Goal: Register for event/course

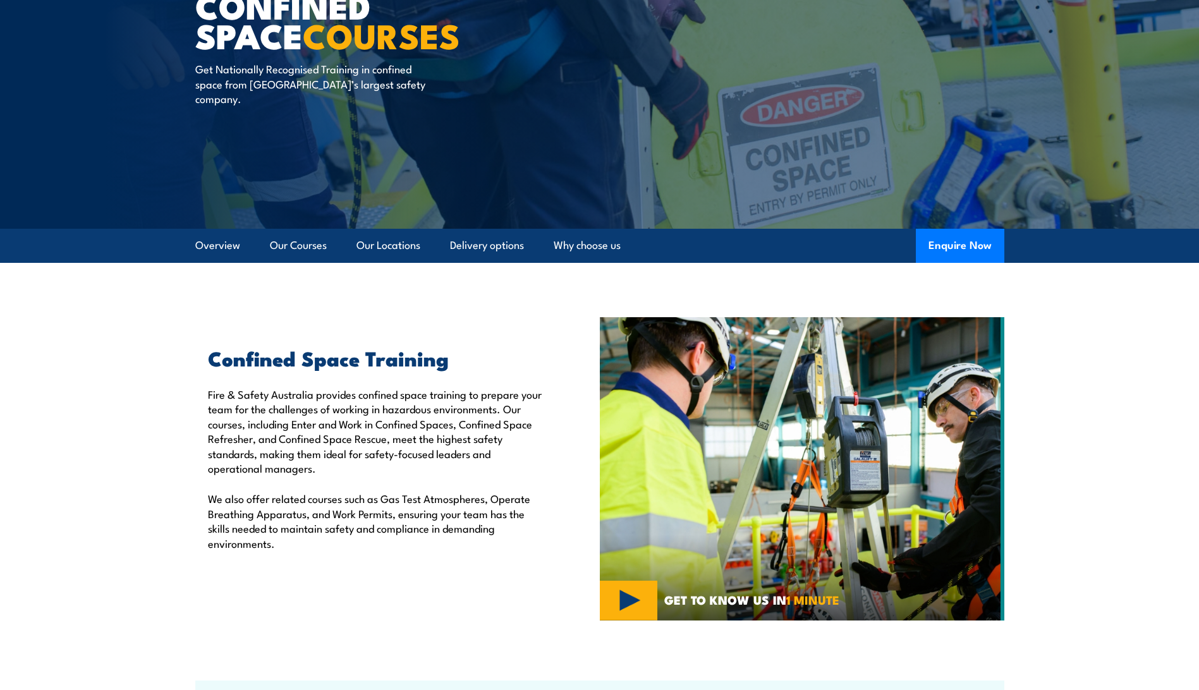
scroll to position [126, 0]
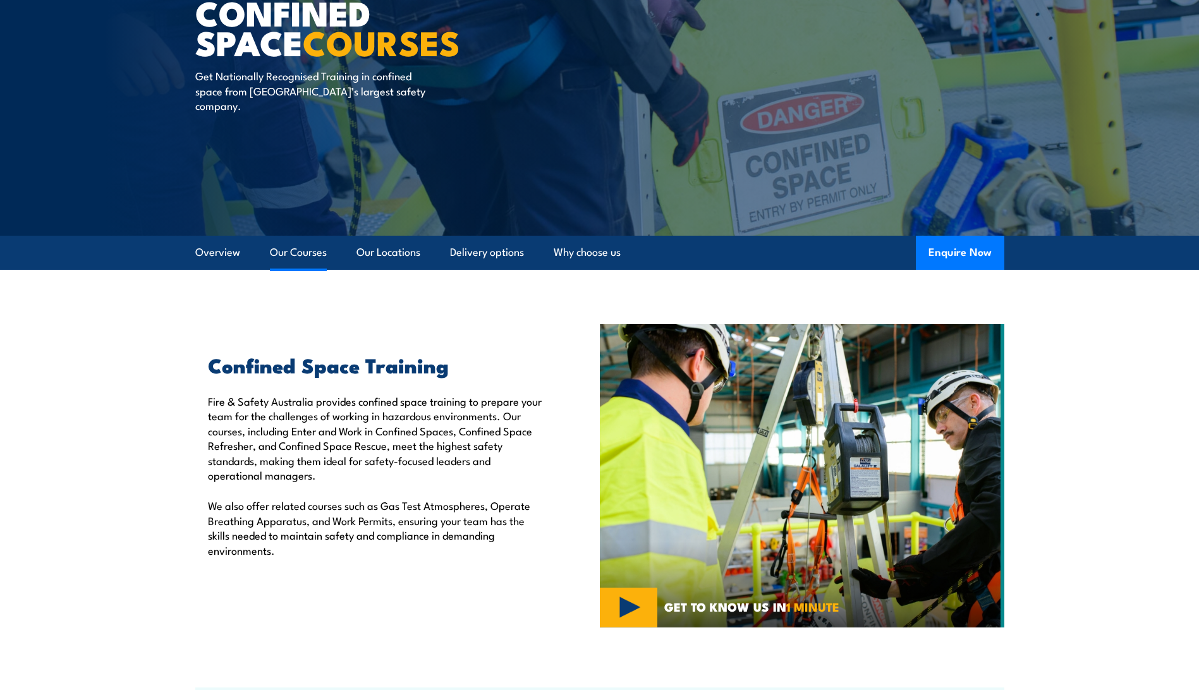
click at [307, 250] on link "Our Courses" at bounding box center [298, 252] width 57 height 33
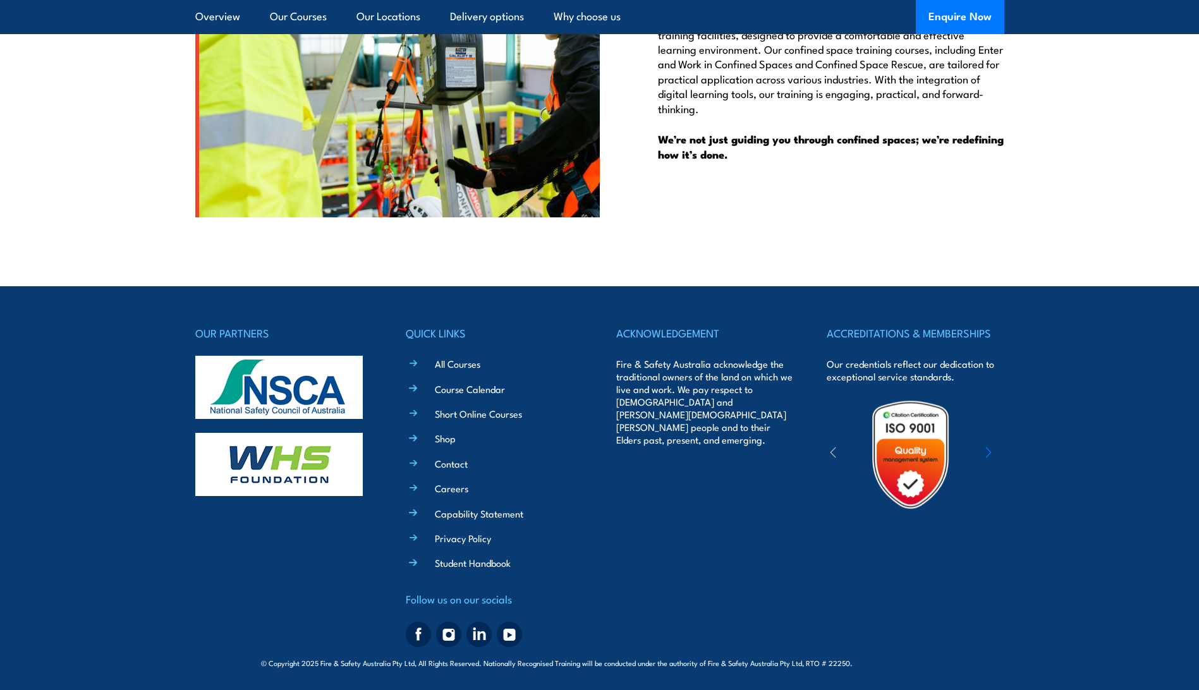
scroll to position [2839, 0]
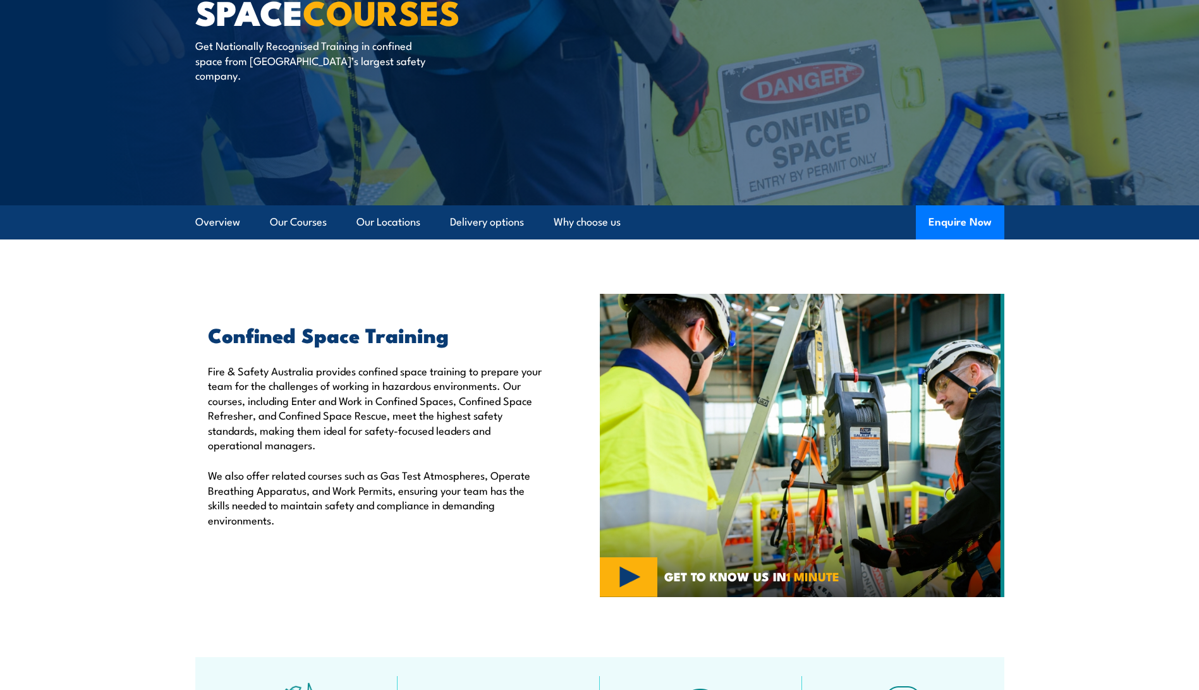
scroll to position [127, 0]
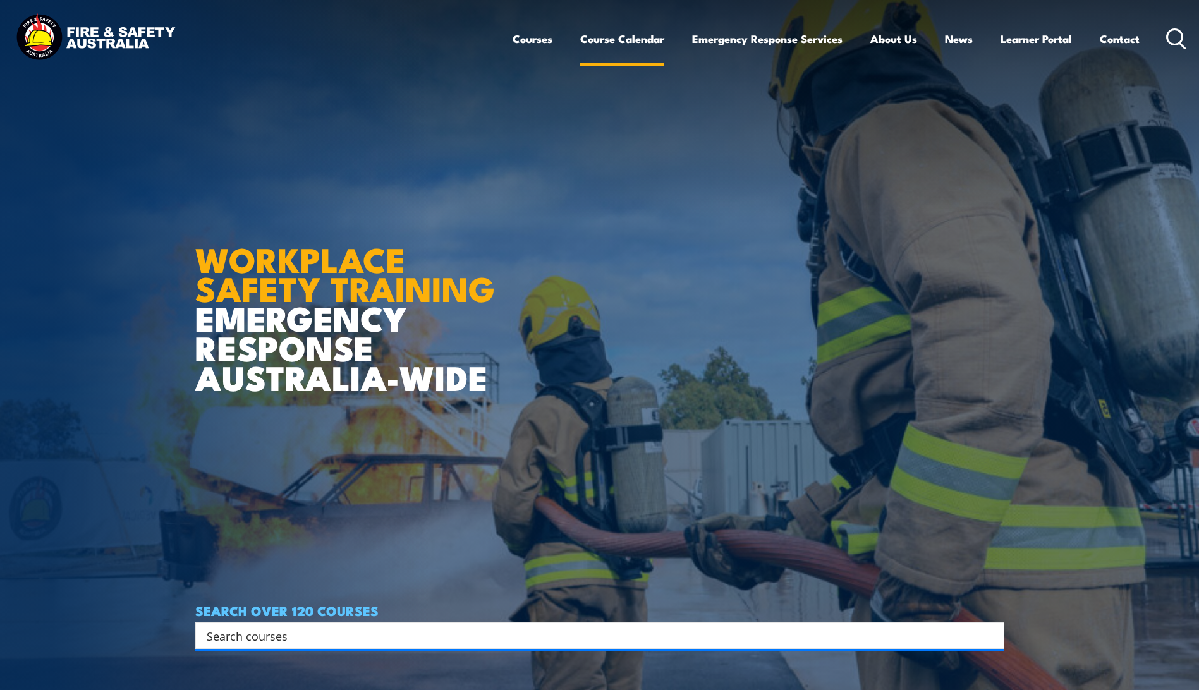
click at [611, 37] on link "Course Calendar" at bounding box center [622, 38] width 84 height 33
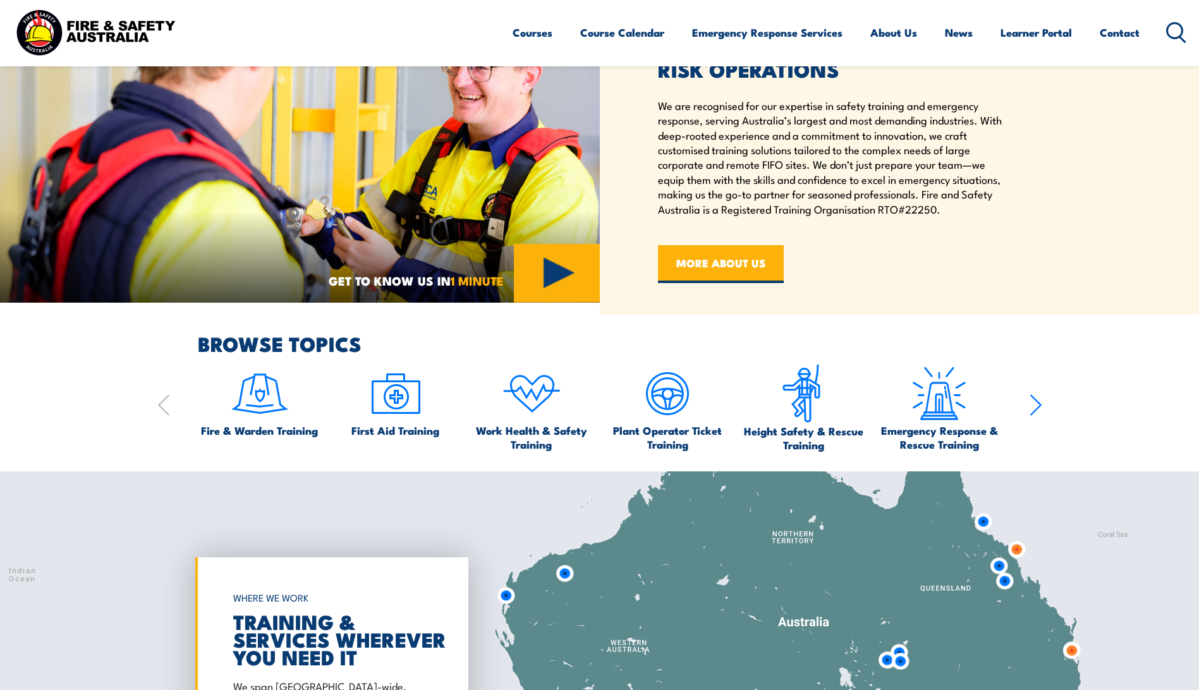
scroll to position [758, 0]
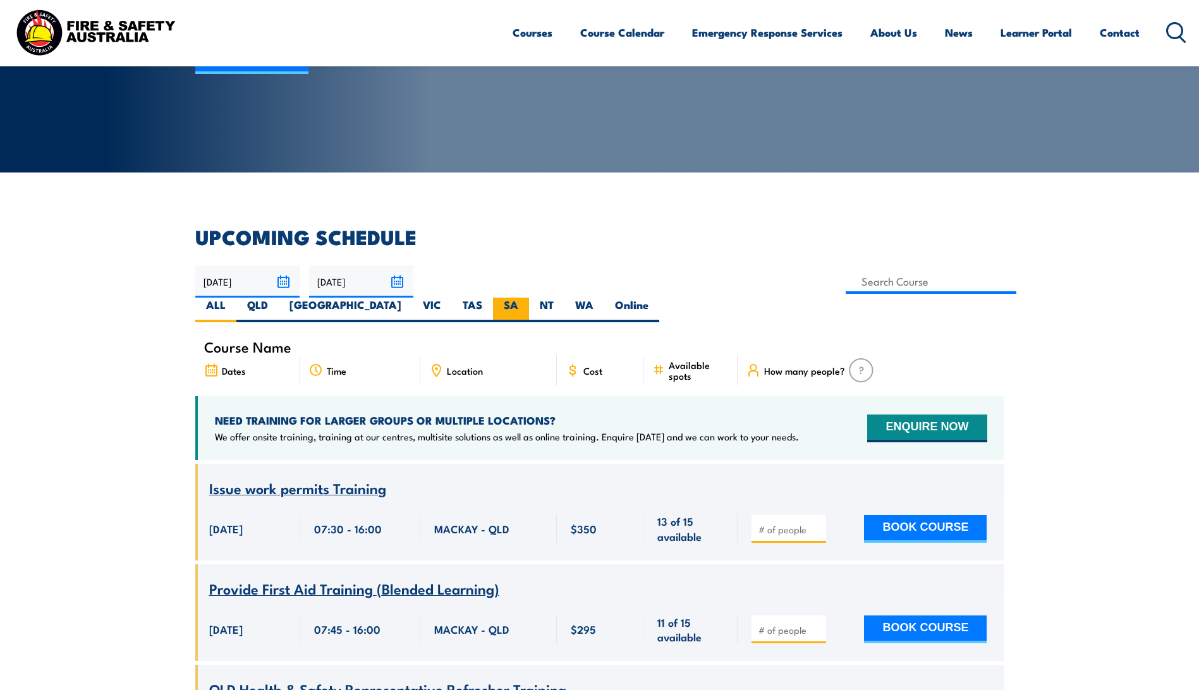
click at [529, 298] on label "SA" at bounding box center [511, 310] width 36 height 25
click at [526, 298] on input "SA" at bounding box center [522, 302] width 8 height 8
radio input "true"
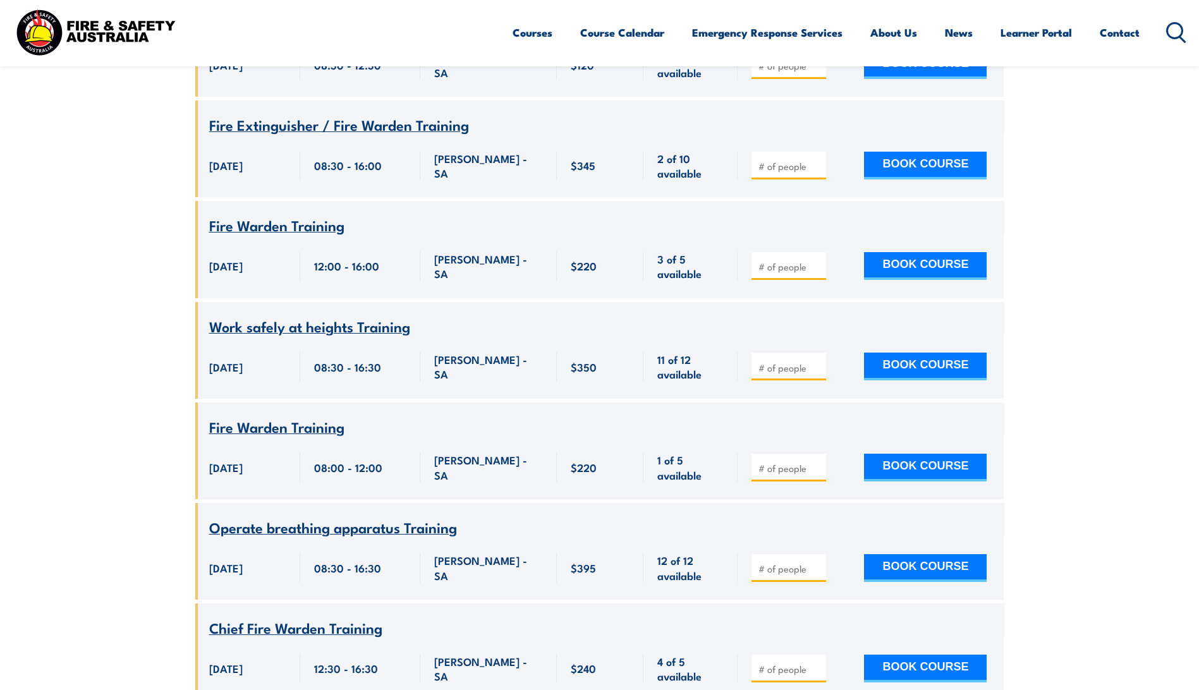
scroll to position [3261, 0]
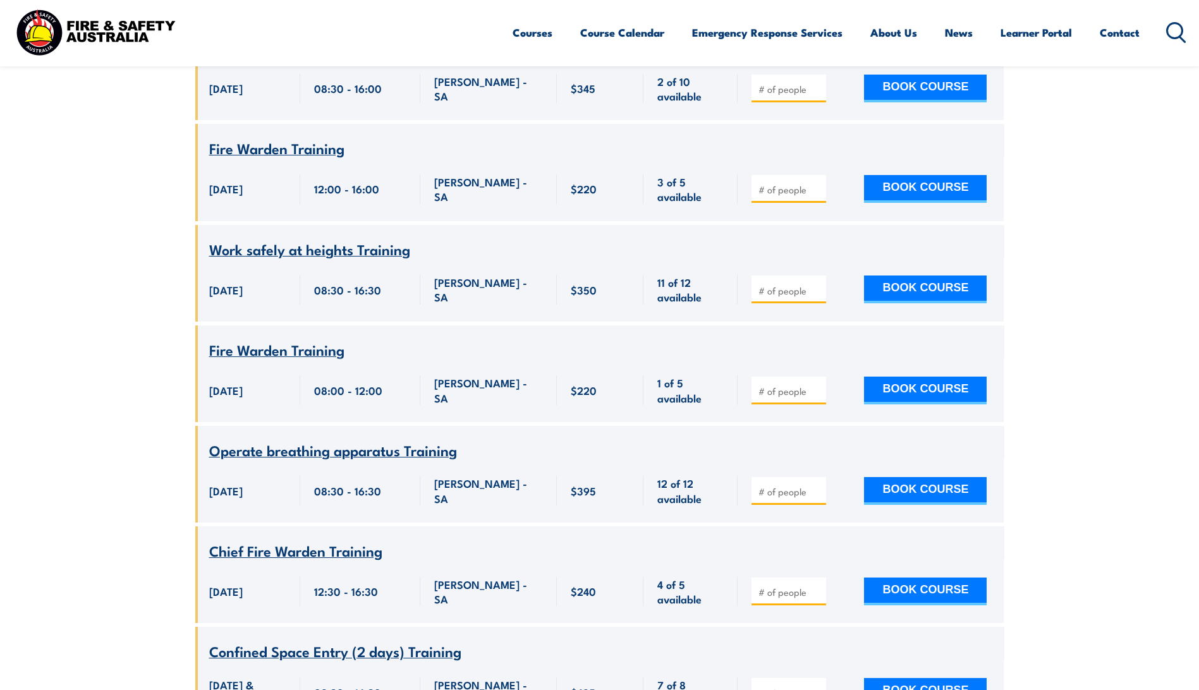
click at [360, 240] on span "Work safely at heights Training" at bounding box center [309, 248] width 201 height 21
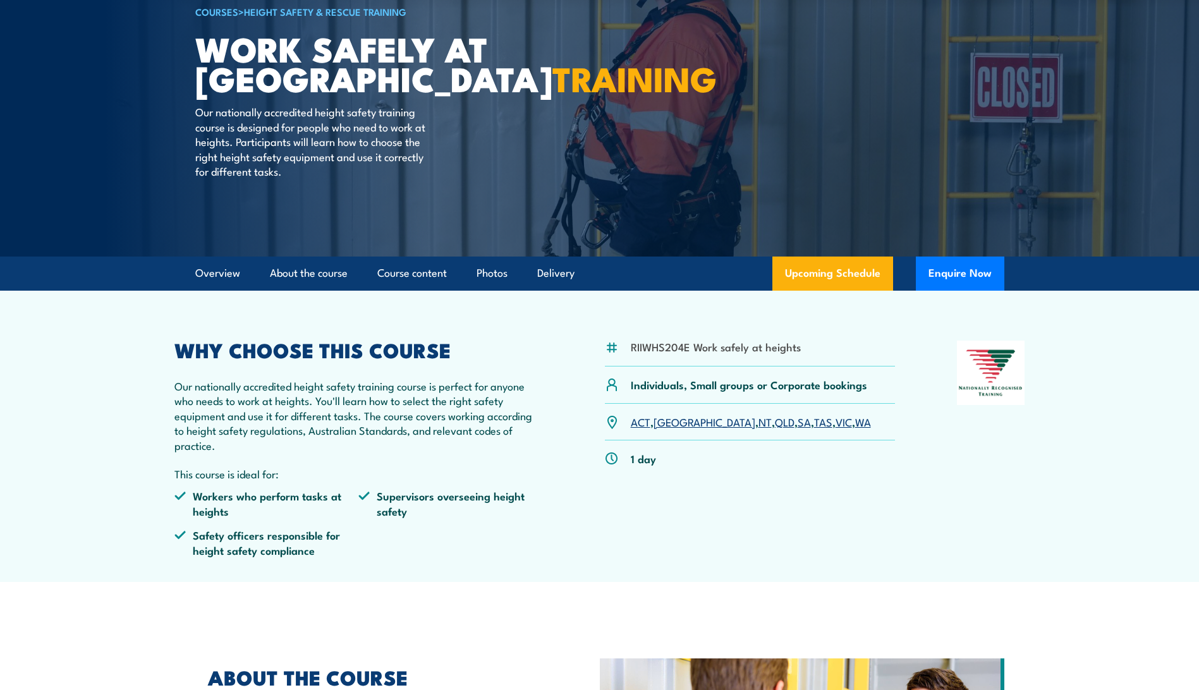
scroll to position [190, 0]
